Goal: Task Accomplishment & Management: Check status

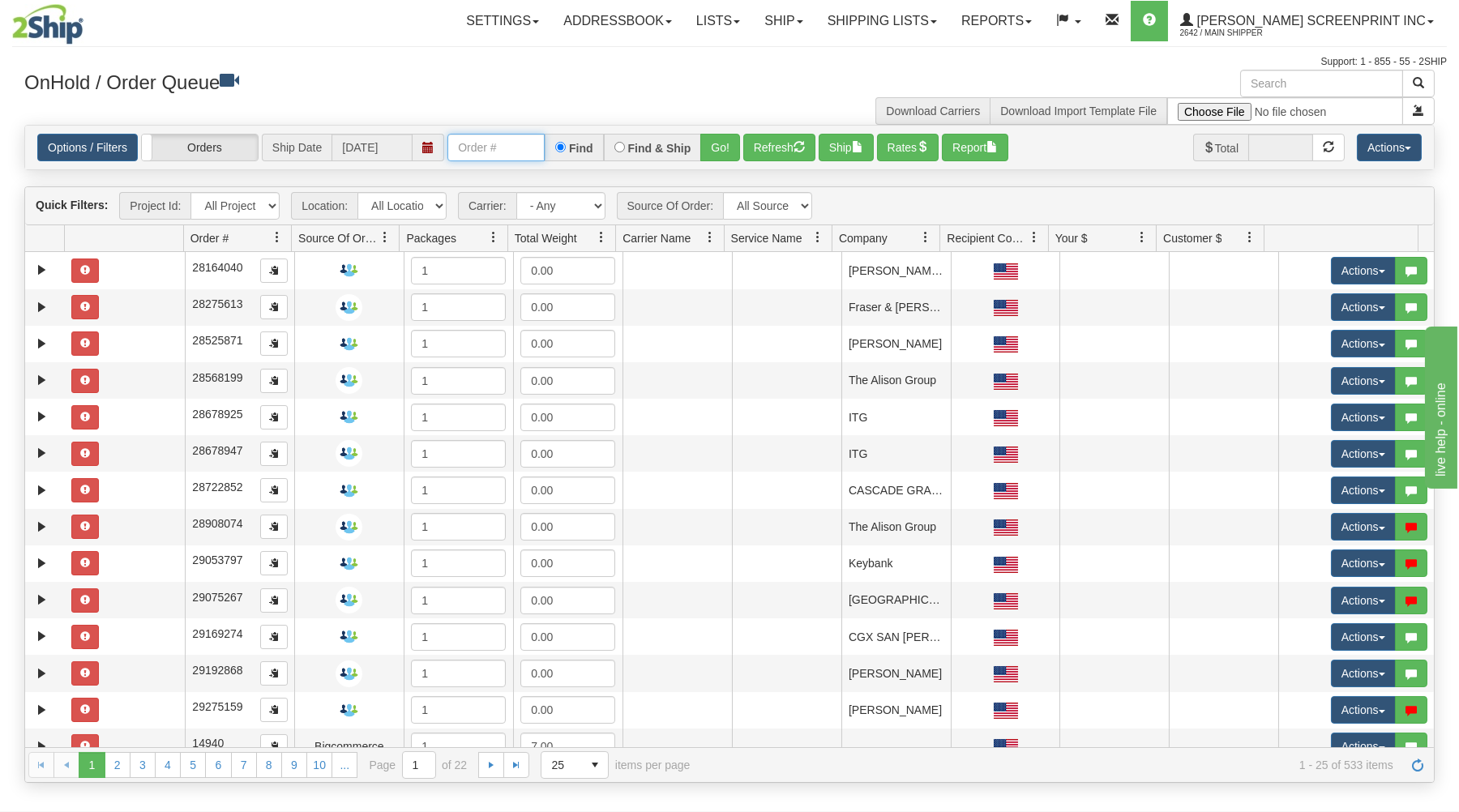
click at [479, 150] on input "text" at bounding box center [496, 148] width 97 height 27
type input "17290"
click at [722, 142] on button "Go!" at bounding box center [720, 148] width 40 height 27
type input "17290"
click at [733, 150] on button "Go!" at bounding box center [720, 148] width 40 height 27
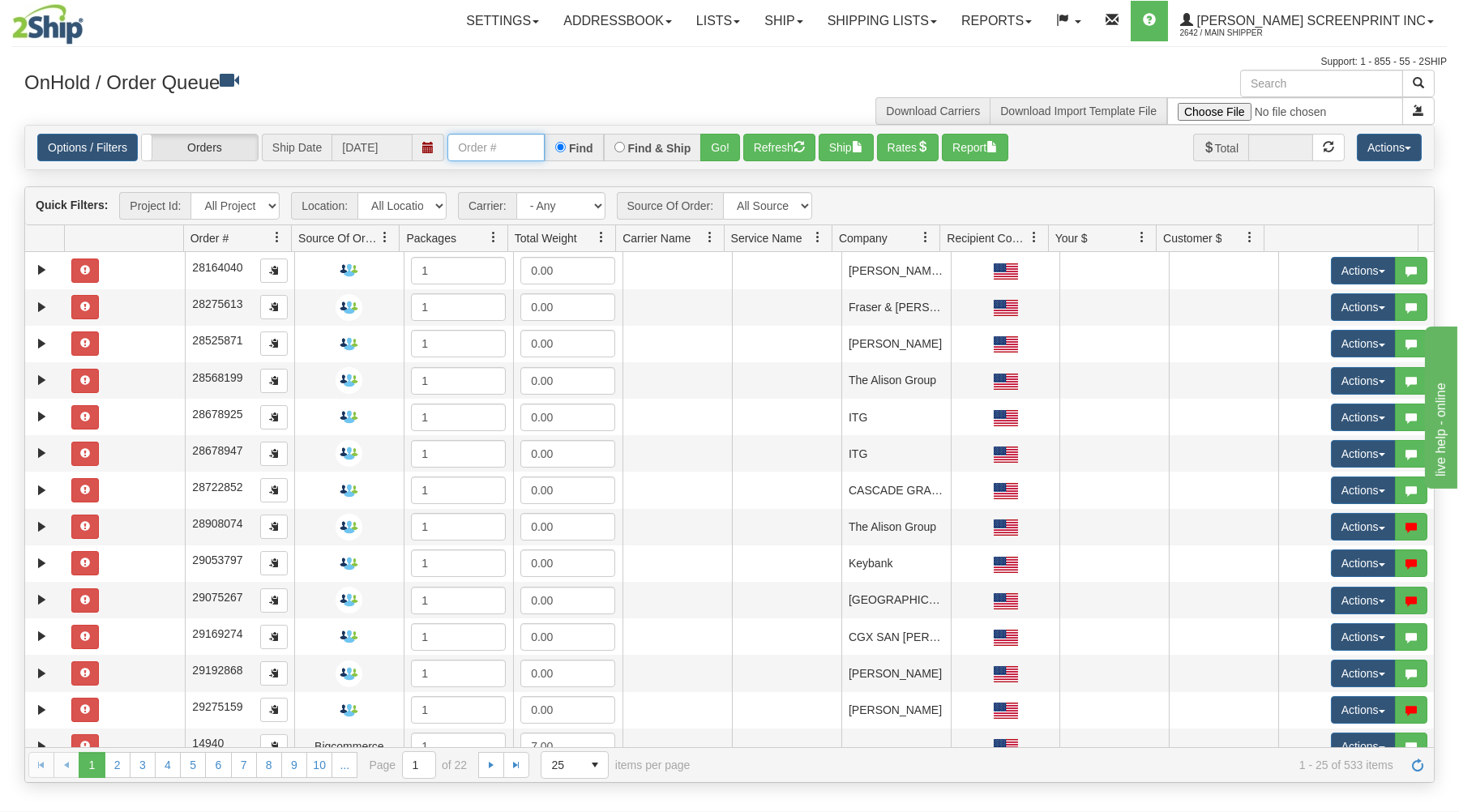
click at [495, 153] on input "text" at bounding box center [496, 148] width 97 height 27
type input "17291"
click at [715, 134] on button "Go!" at bounding box center [720, 148] width 40 height 27
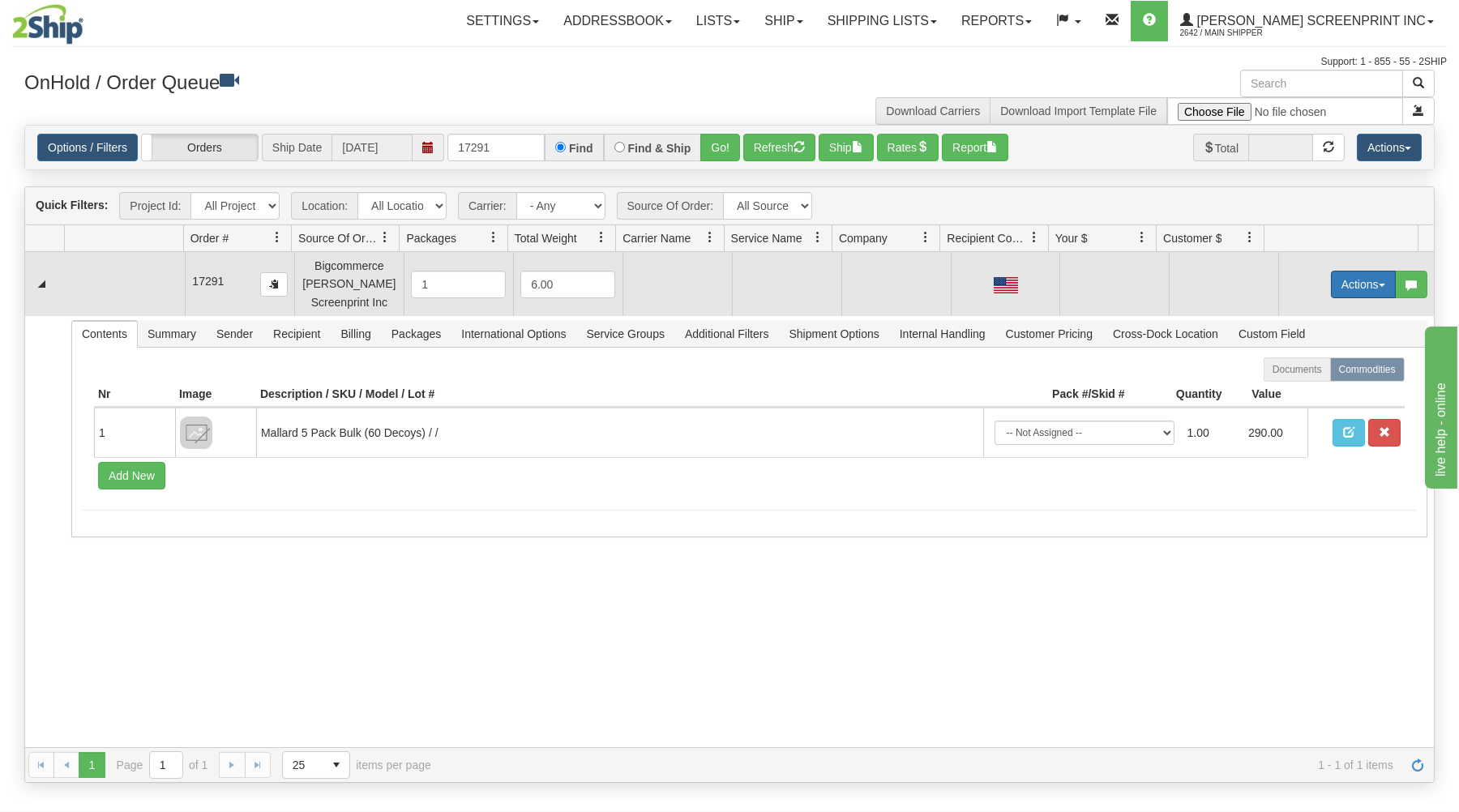
click at [1373, 281] on button "Actions" at bounding box center [1364, 285] width 65 height 27
click at [1316, 319] on link "Open" at bounding box center [1329, 314] width 130 height 21
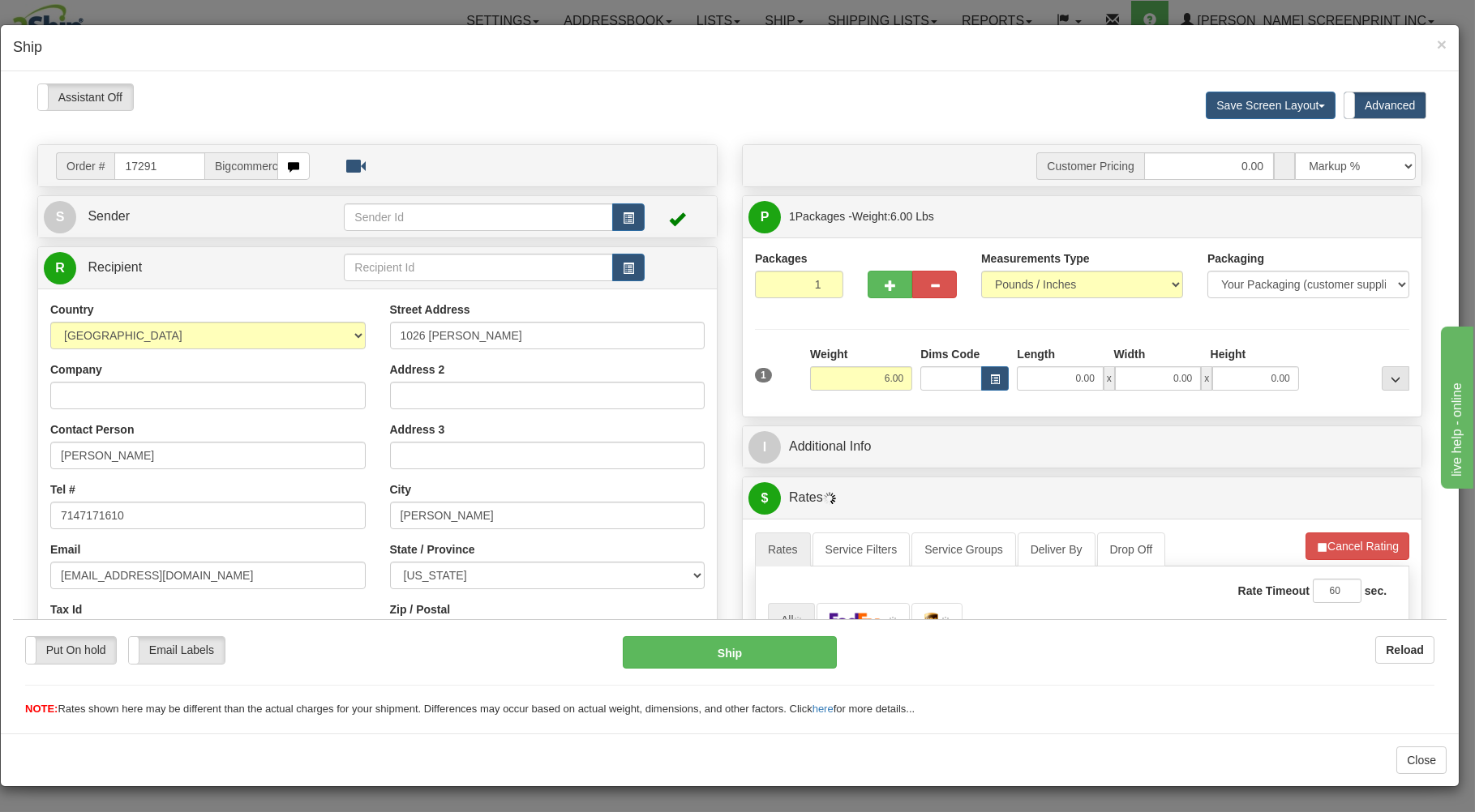
type input "19.55"
click at [1019, 381] on input "0.00" at bounding box center [1060, 377] width 86 height 24
type input "26.00"
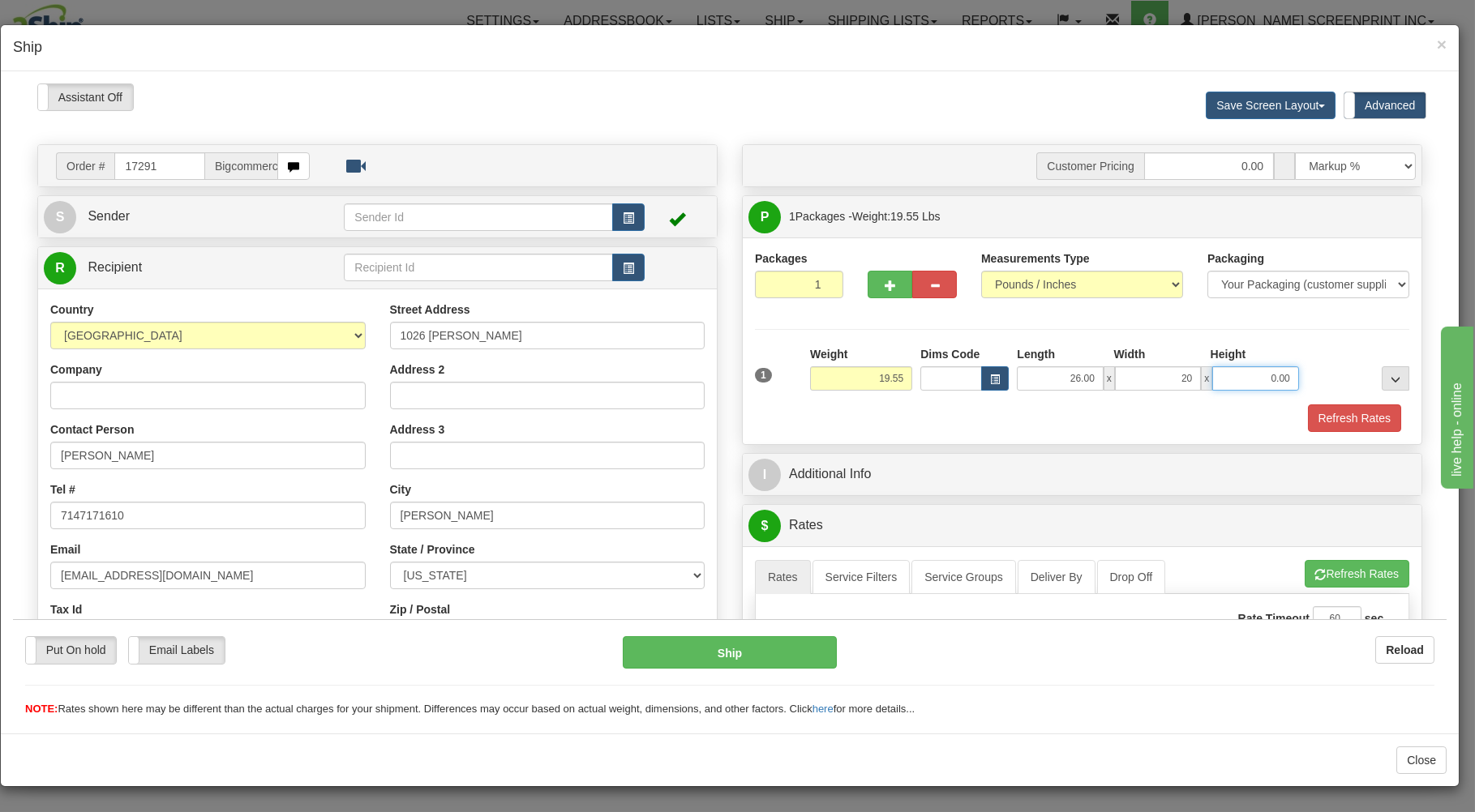
type input "20.00"
type input "19.40"
type input "7"
type input "19.55"
type input "7.00"
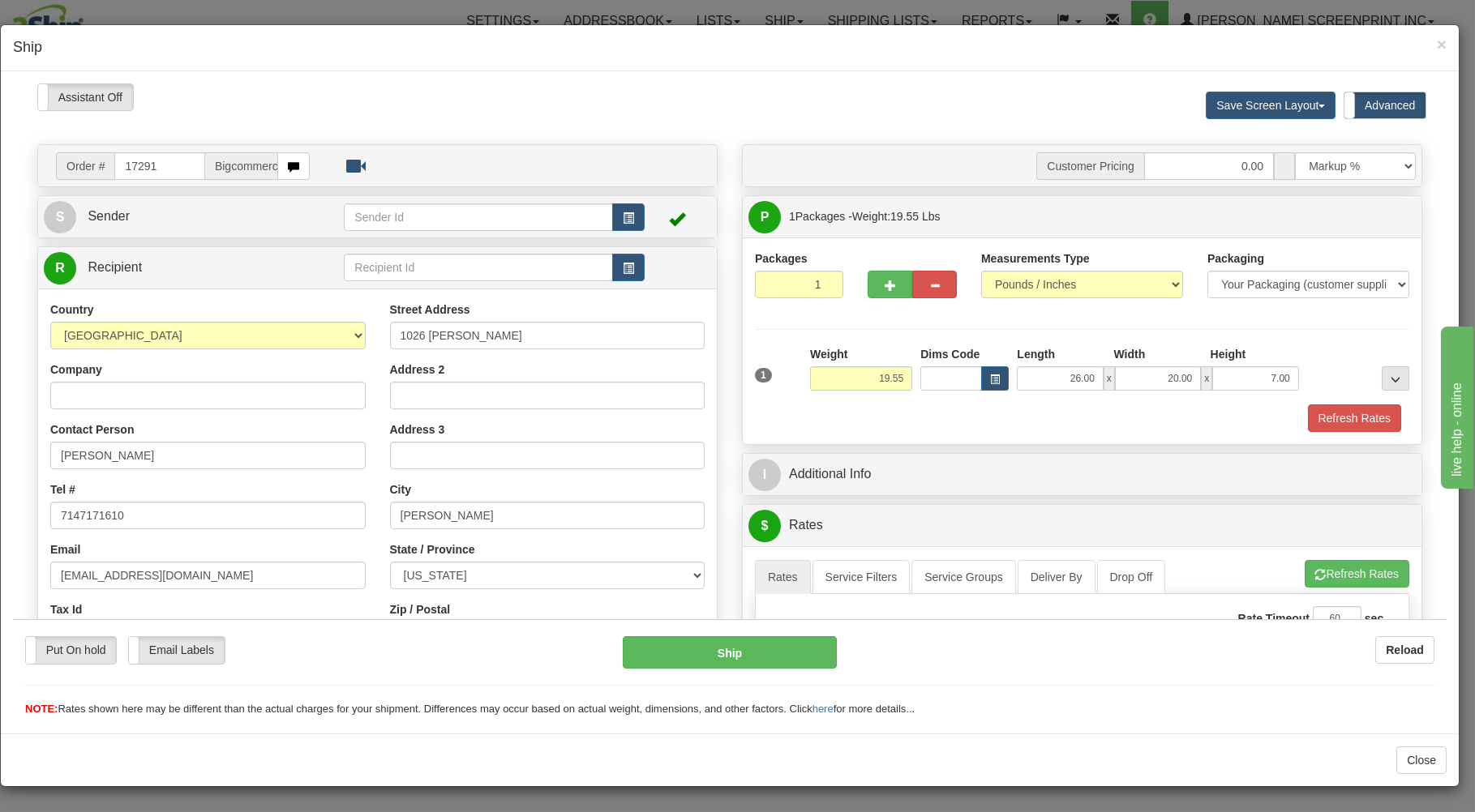
click at [1027, 403] on div "Packaging Your Packaging (customer supplied) Envelope (carrier supplied) Pack (…" at bounding box center [1110, 402] width 607 height 1
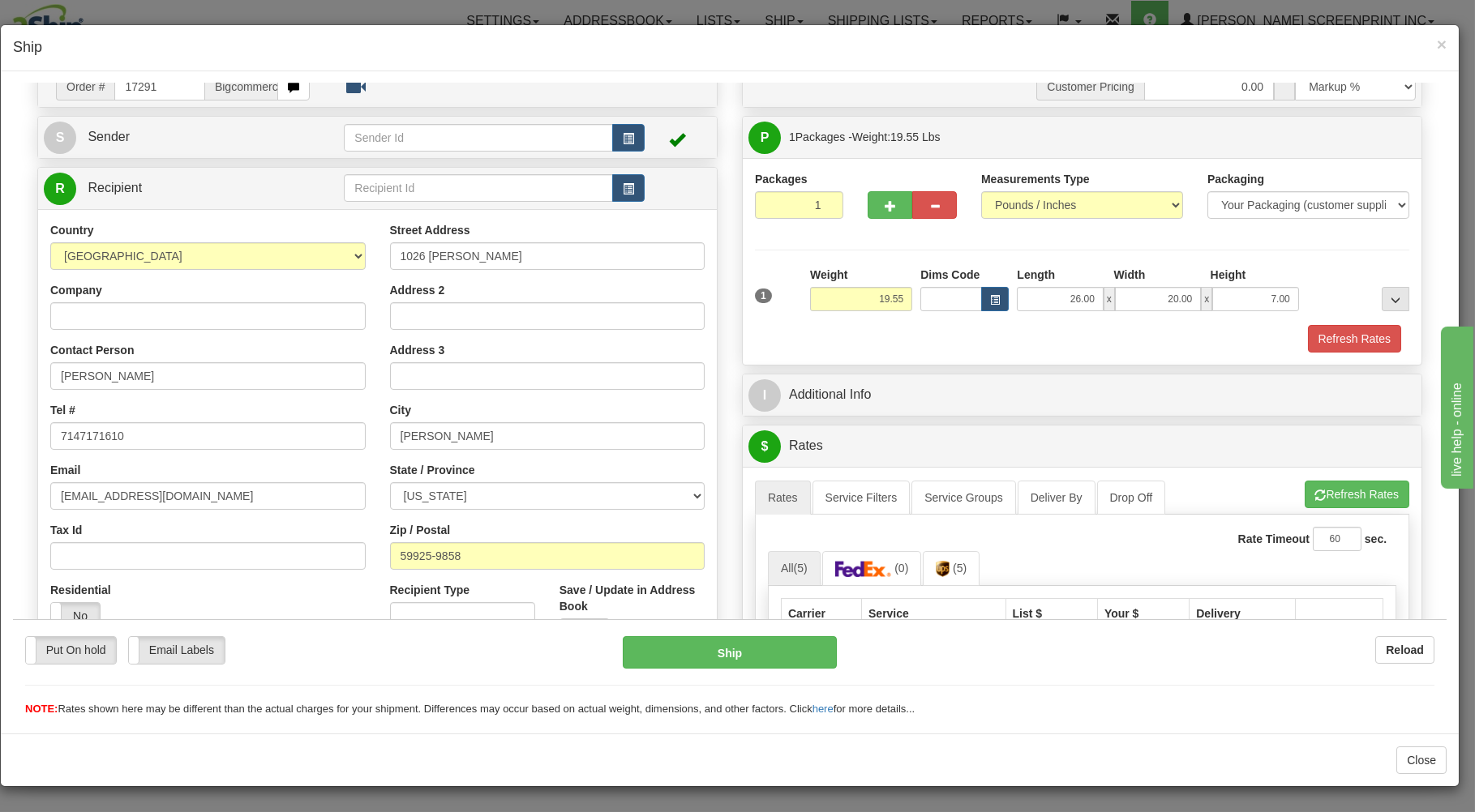
scroll to position [260, 0]
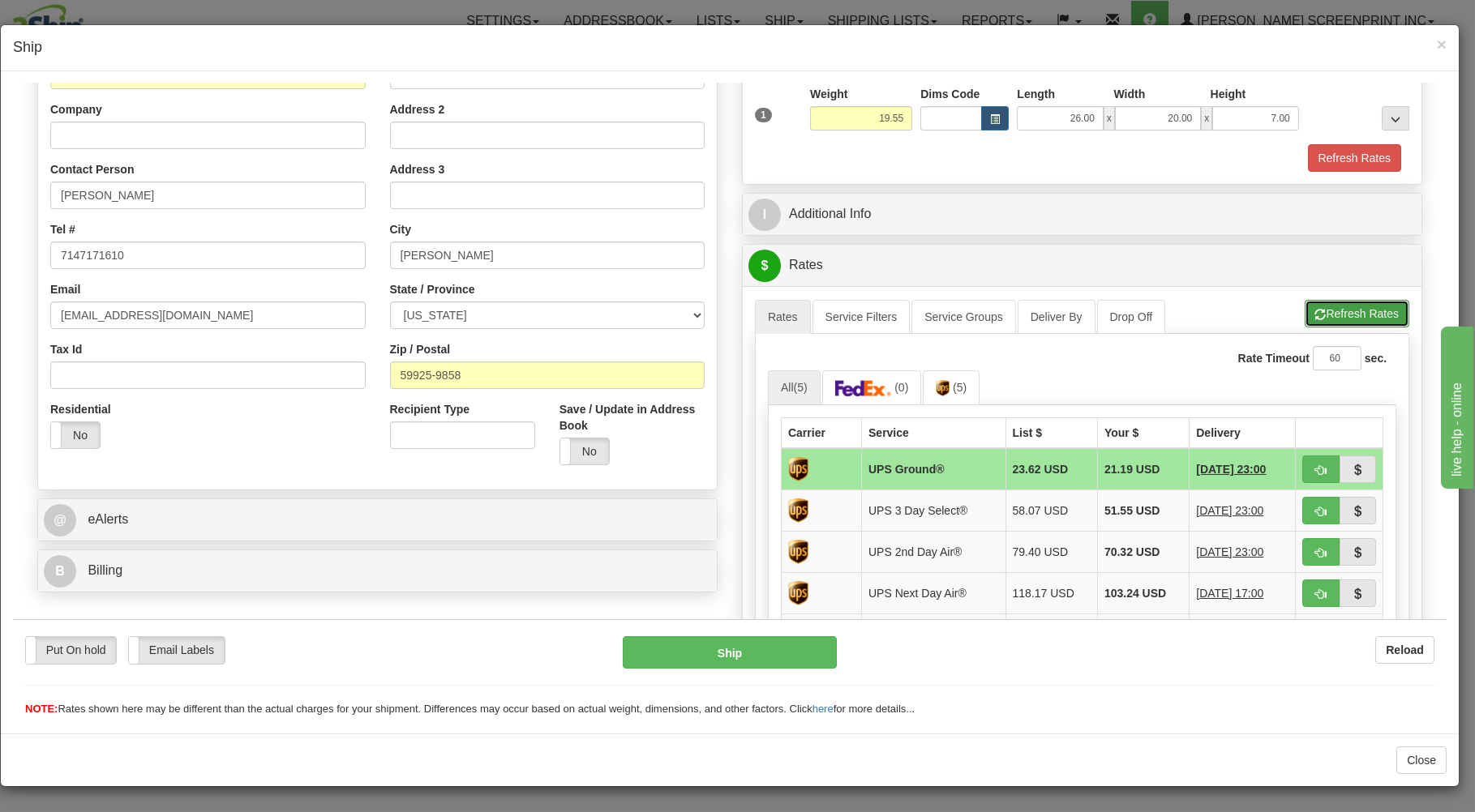
click at [1315, 309] on span "button" at bounding box center [1321, 314] width 12 height 11
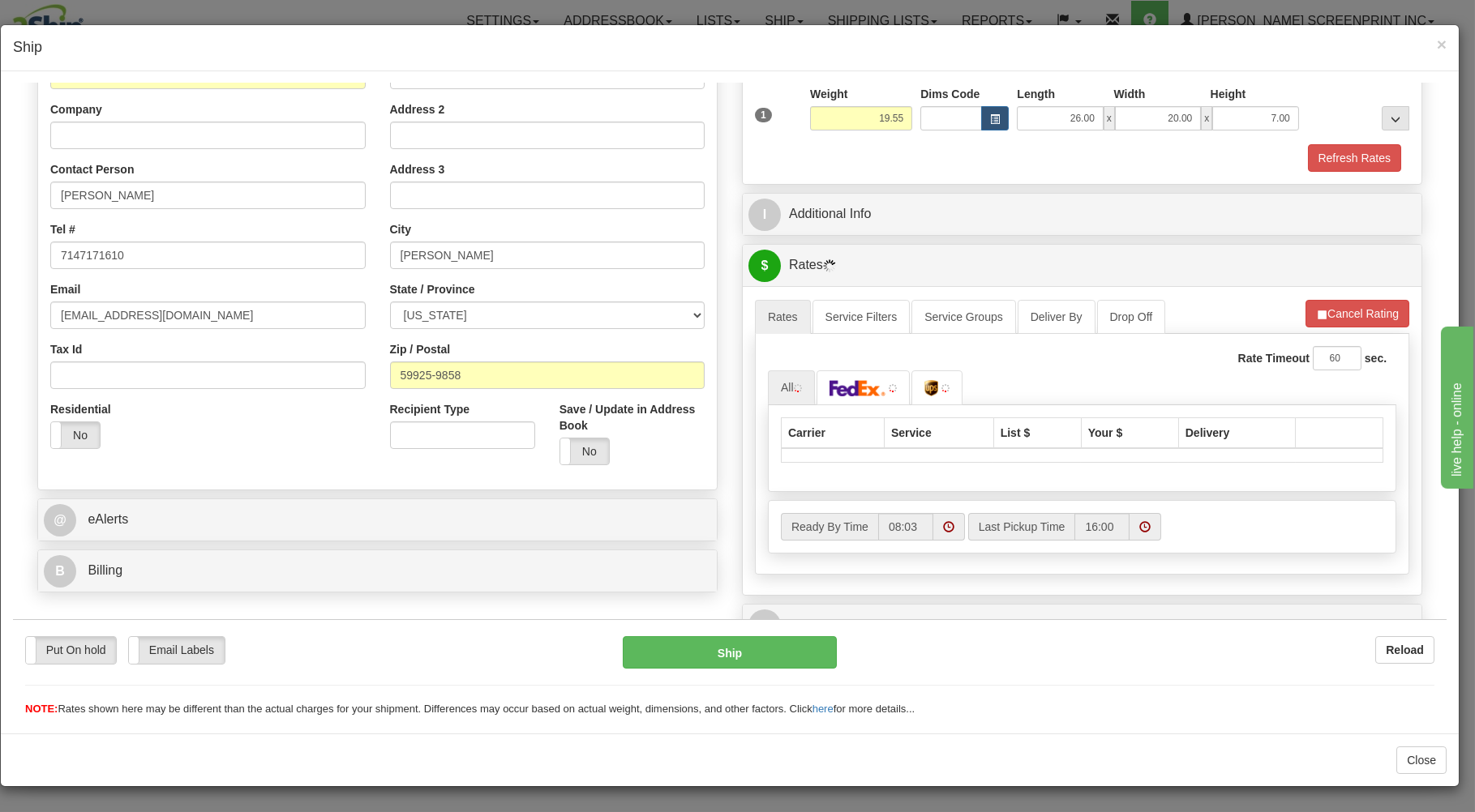
scroll to position [335, 0]
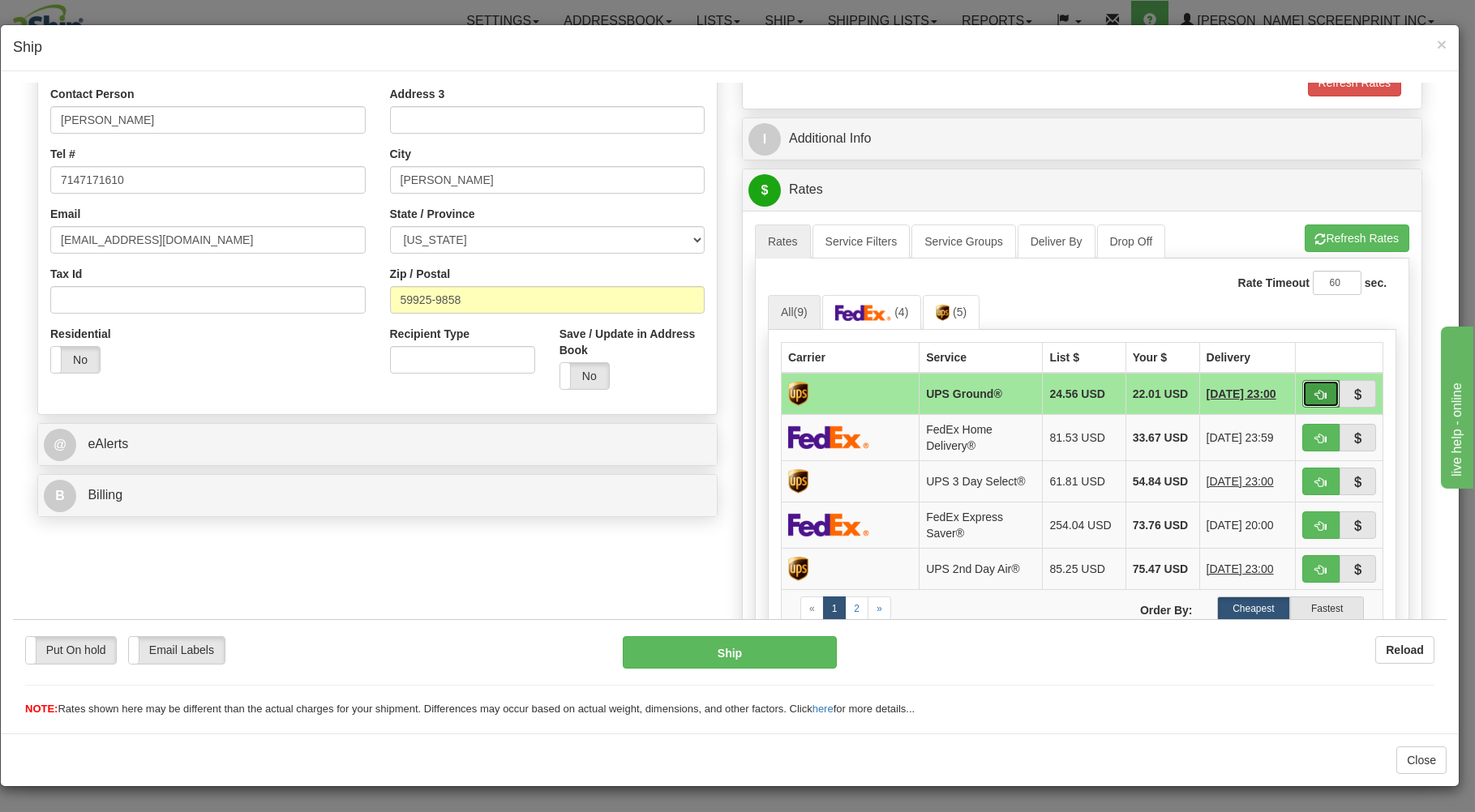
click at [1302, 387] on button "button" at bounding box center [1320, 393] width 37 height 27
type input "03"
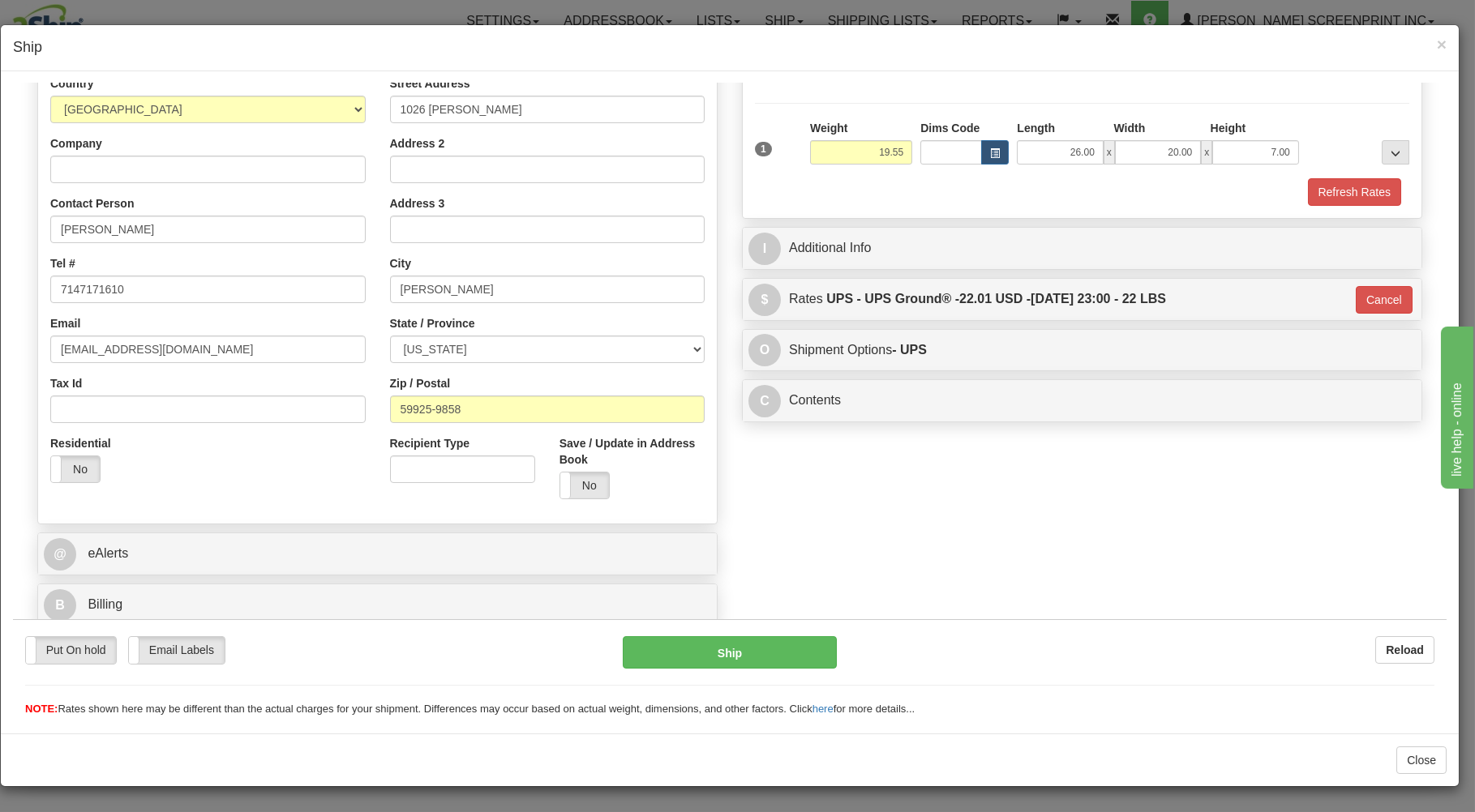
scroll to position [229, 0]
click at [790, 652] on button "Ship" at bounding box center [730, 652] width 215 height 33
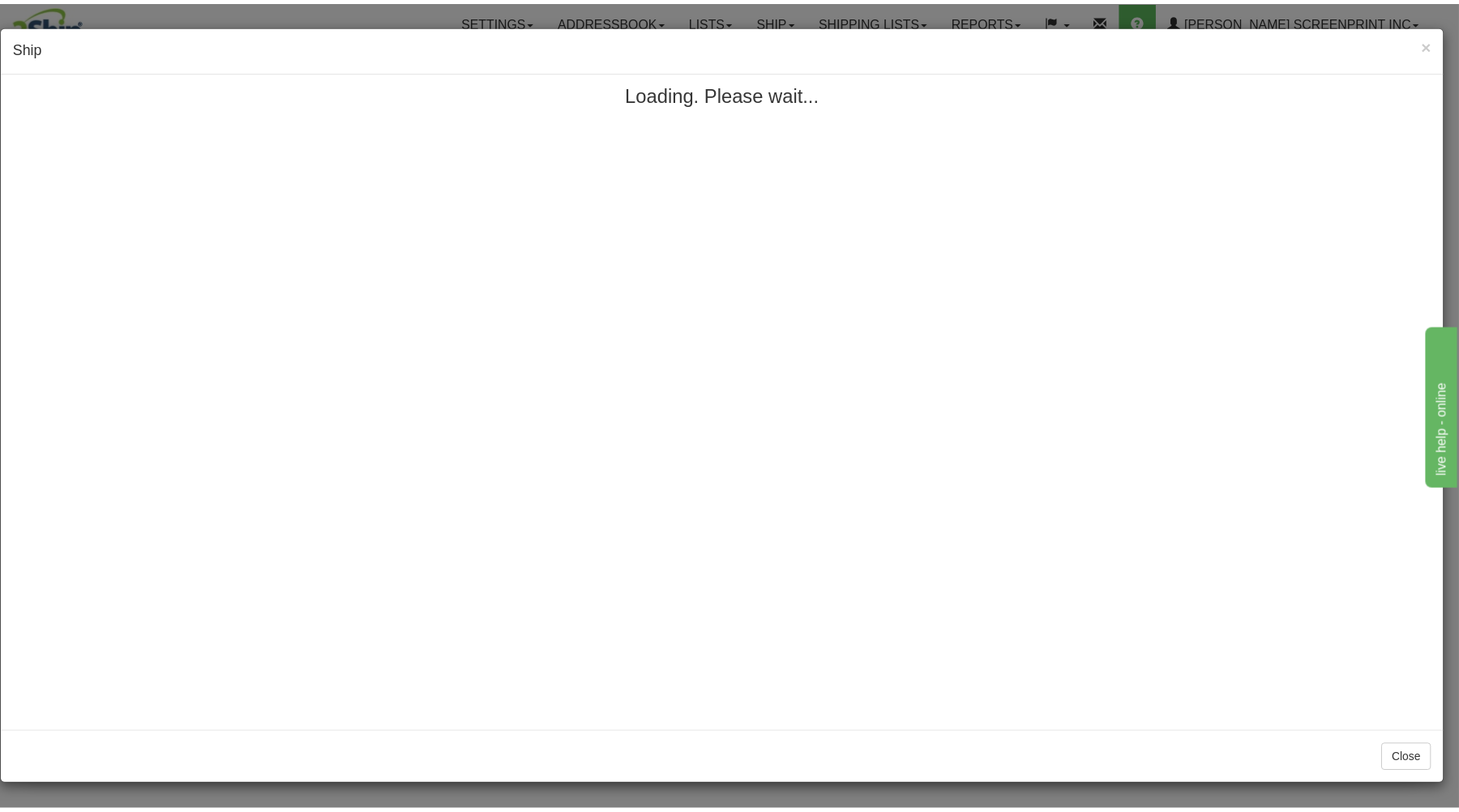
scroll to position [0, 0]
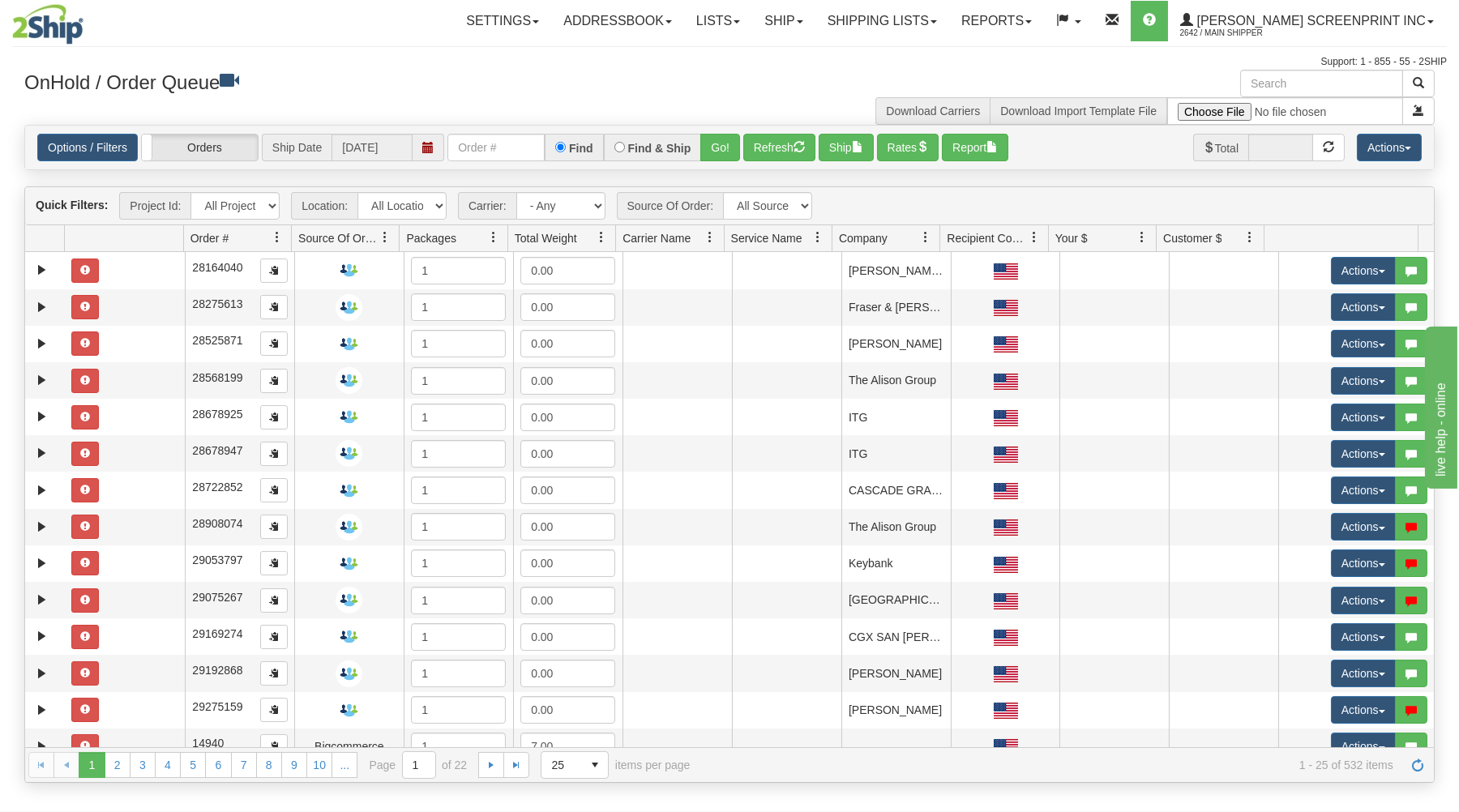
click at [200, 27] on div at bounding box center [125, 24] width 227 height 41
